Goal: Check status: Check status

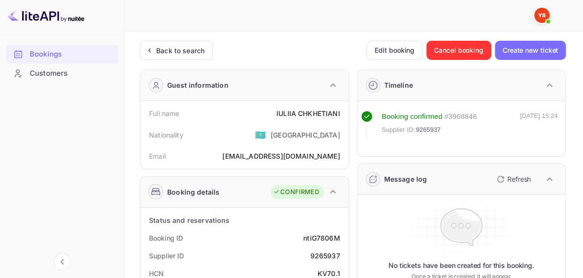
click at [193, 55] on div "Back to search" at bounding box center [176, 50] width 73 height 19
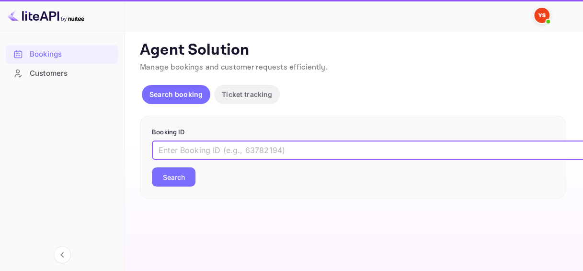
click at [198, 152] on input "text" at bounding box center [391, 149] width 479 height 19
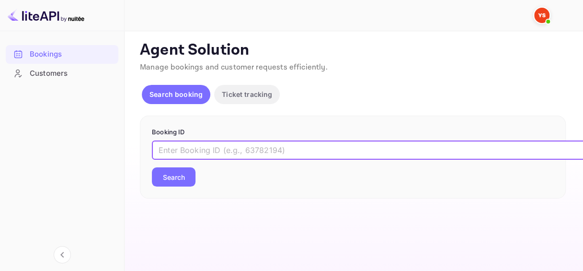
paste input "9516444"
type input "9516444"
click at [180, 173] on button "Search" at bounding box center [174, 176] width 44 height 19
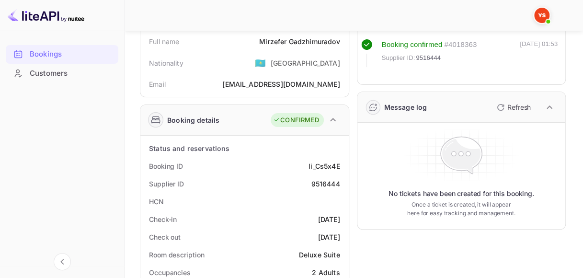
scroll to position [48, 0]
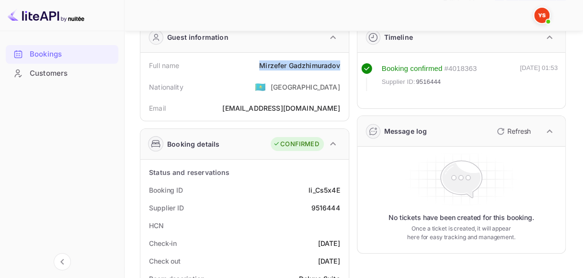
drag, startPoint x: 259, startPoint y: 66, endPoint x: 339, endPoint y: 62, distance: 80.2
click at [339, 62] on div "[PERSON_NAME]" at bounding box center [299, 65] width 81 height 10
copy div "[PERSON_NAME]"
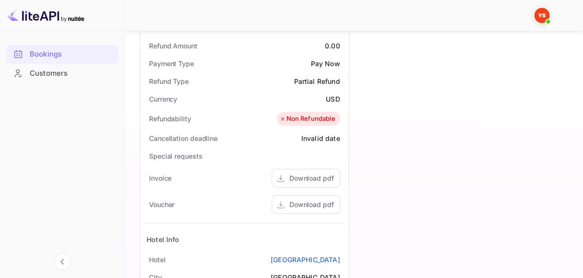
scroll to position [384, 0]
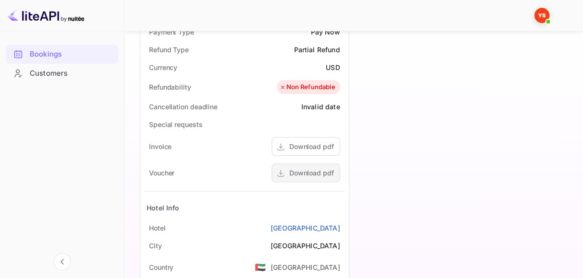
click at [302, 171] on div "Download pdf" at bounding box center [312, 173] width 45 height 10
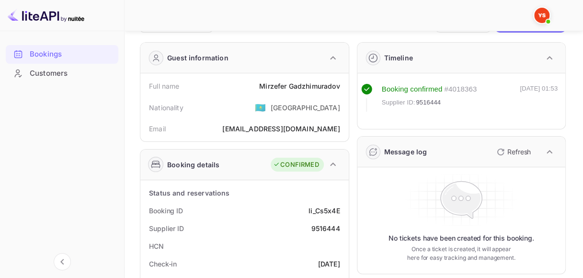
scroll to position [48, 0]
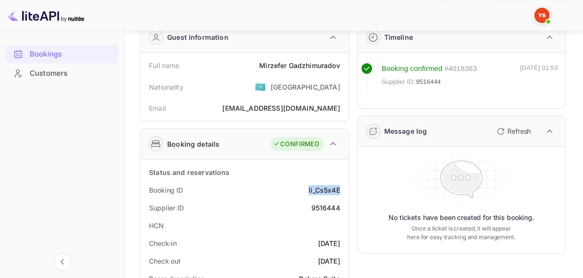
drag, startPoint x: 308, startPoint y: 190, endPoint x: 341, endPoint y: 188, distance: 33.6
click at [341, 188] on div "Booking ID li_Cs5x4E" at bounding box center [244, 190] width 201 height 18
copy div "li_Cs5x4E"
click at [330, 203] on div "9516444" at bounding box center [325, 208] width 29 height 10
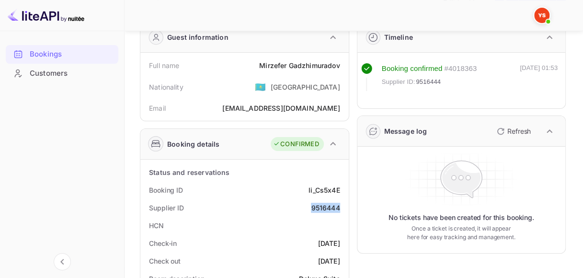
copy div "9516444"
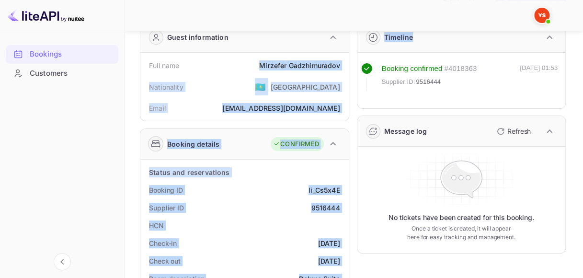
drag, startPoint x: 260, startPoint y: 63, endPoint x: 357, endPoint y: 63, distance: 96.4
click at [313, 65] on div "[PERSON_NAME]" at bounding box center [299, 65] width 81 height 10
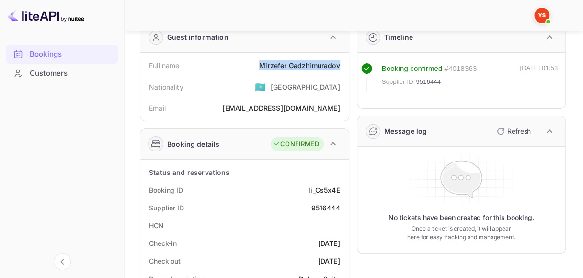
drag, startPoint x: 261, startPoint y: 65, endPoint x: 346, endPoint y: 65, distance: 84.9
click at [346, 65] on div "Full name [PERSON_NAME] Nationality 🇰🇿 [DEMOGRAPHIC_DATA] Email [EMAIL_ADDRESS]…" at bounding box center [244, 87] width 209 height 68
copy div "[PERSON_NAME]"
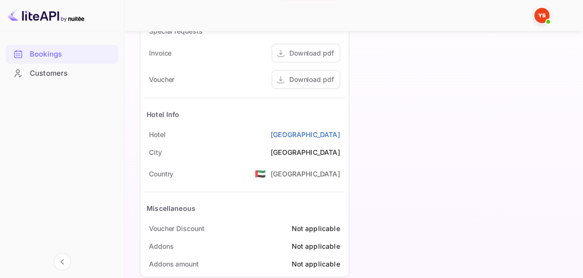
scroll to position [479, 0]
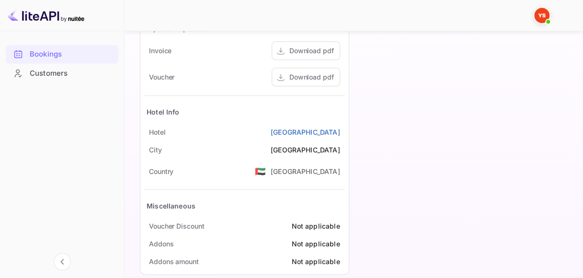
drag, startPoint x: 228, startPoint y: 131, endPoint x: 348, endPoint y: 129, distance: 120.3
click at [349, 129] on div "Status and reservations Booking ID li_Cs5x4E Supplier ID 9516444 HCN Check-in […" at bounding box center [244, 1] width 209 height 546
copy link "[GEOGRAPHIC_DATA]"
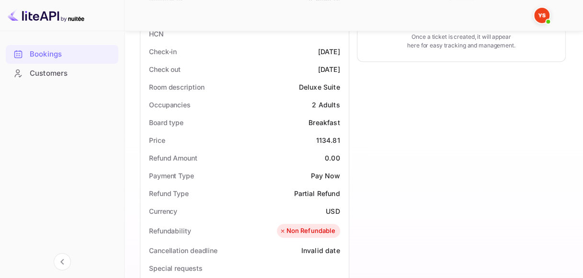
scroll to position [192, 0]
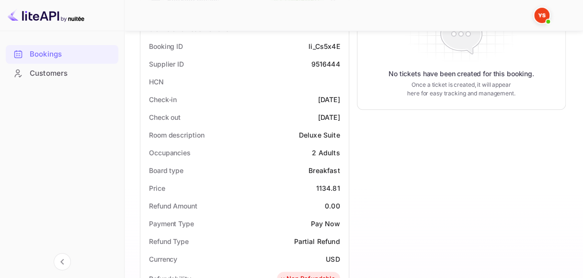
drag, startPoint x: 302, startPoint y: 100, endPoint x: 339, endPoint y: 99, distance: 37.9
click at [339, 99] on div "[DATE]" at bounding box center [329, 99] width 22 height 10
copy div "[DATE]"
drag, startPoint x: 298, startPoint y: 115, endPoint x: 341, endPoint y: 115, distance: 43.1
click at [341, 115] on div "Check out [DATE]" at bounding box center [244, 117] width 201 height 18
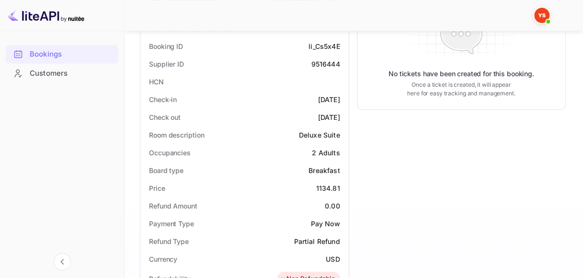
copy div "[DATE]"
